Goal: Find specific page/section: Find specific page/section

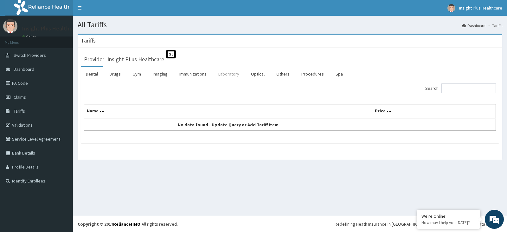
click at [233, 75] on link "Laboratory" at bounding box center [228, 73] width 31 height 13
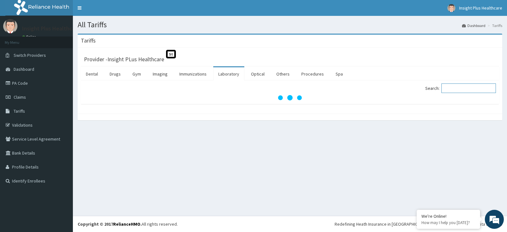
click at [475, 91] on input "Search:" at bounding box center [469, 88] width 55 height 10
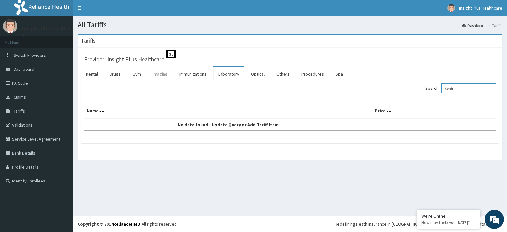
type input "contr"
click at [158, 72] on link "Imaging" at bounding box center [160, 73] width 25 height 13
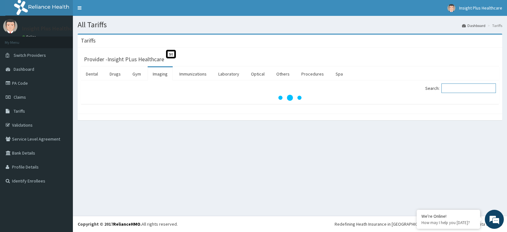
click at [449, 86] on input "Search:" at bounding box center [469, 88] width 55 height 10
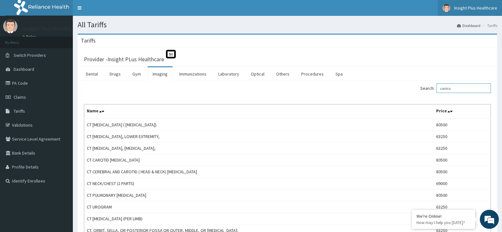
type input "contra"
